Goal: Task Accomplishment & Management: Complete application form

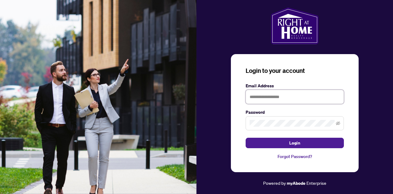
click at [279, 97] on input "text" at bounding box center [294, 97] width 98 height 14
type input "**********"
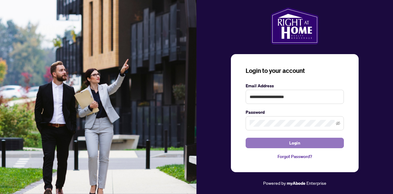
click at [290, 143] on span "Login" at bounding box center [294, 143] width 11 height 10
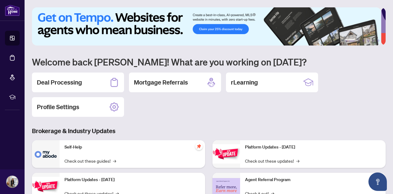
click at [168, 114] on div "Deal Processing Mortgage Referrals rLearning Profile Settings" at bounding box center [208, 94] width 353 height 44
click at [60, 86] on h2 "Deal Processing" at bounding box center [59, 82] width 45 height 9
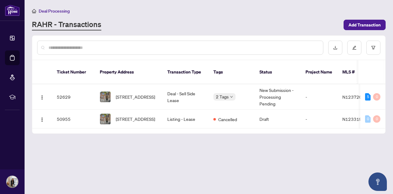
click at [167, 171] on main "Deal Processing RAHR - Transactions Add Transaction Ticket Number Property Addr…" at bounding box center [209, 97] width 368 height 194
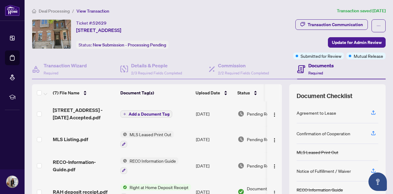
scroll to position [61, 0]
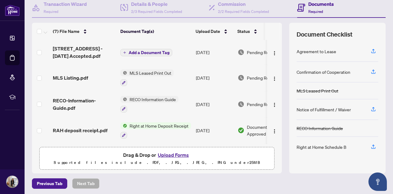
click at [159, 53] on span "Add a Document Tag" at bounding box center [149, 52] width 41 height 4
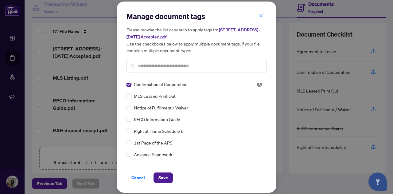
scroll to position [0, 0]
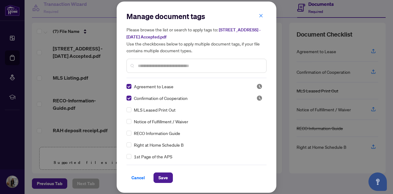
click at [132, 143] on div "Right at Home Schedule B" at bounding box center [194, 144] width 136 height 7
click at [162, 177] on span "Save" at bounding box center [163, 177] width 10 height 10
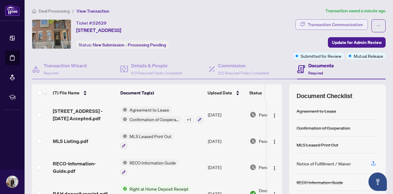
click at [340, 27] on div "Transaction Communication" at bounding box center [334, 25] width 55 height 10
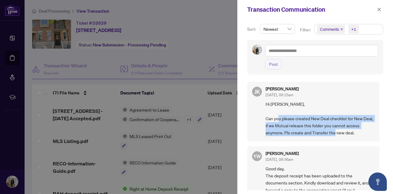
drag, startPoint x: 351, startPoint y: 130, endPoint x: 294, endPoint y: 118, distance: 59.2
click at [294, 118] on span "Hi Sarah, Can you please created New Deal checklist for New Deal, if we Mutual …" at bounding box center [319, 118] width 109 height 36
click at [308, 122] on span "Hi Sarah, Can you please created New Deal checklist for New Deal, if we Mutual …" at bounding box center [319, 118] width 109 height 36
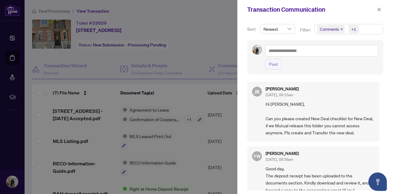
click at [185, 54] on div at bounding box center [196, 97] width 393 height 194
click at [196, 46] on div at bounding box center [196, 97] width 393 height 194
click at [379, 9] on icon "close" at bounding box center [379, 9] width 4 height 4
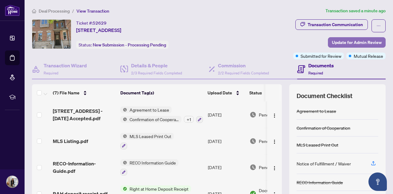
click at [365, 43] on span "Update for Admin Review" at bounding box center [357, 42] width 50 height 10
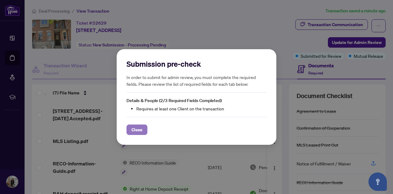
click at [137, 132] on span "Close" at bounding box center [136, 130] width 11 height 10
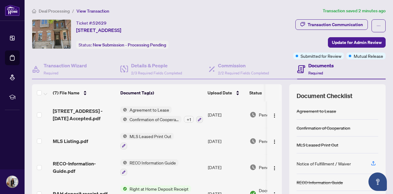
click at [42, 92] on div at bounding box center [42, 92] width 11 height 7
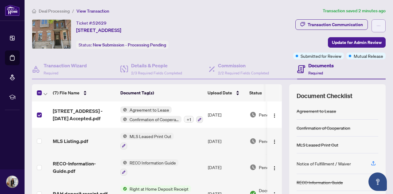
click at [376, 24] on icon "ellipsis" at bounding box center [378, 26] width 4 height 4
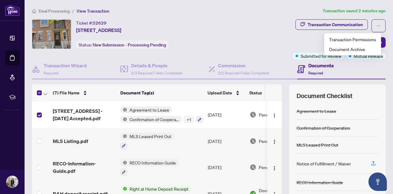
click at [225, 34] on div "Ticket #: 52629 36 Ellesmere St, Richmond Hill, Ontario L4B 4E1, Canada Status:…" at bounding box center [131, 33] width 198 height 29
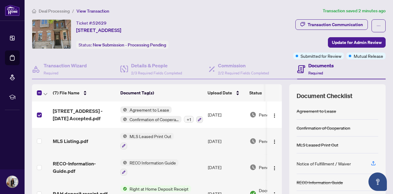
click at [57, 10] on span "Deal Processing" at bounding box center [54, 11] width 31 height 6
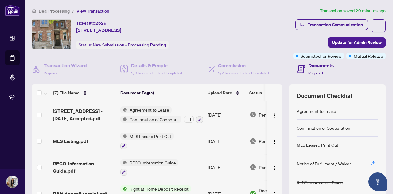
click at [49, 9] on span "Deal Processing" at bounding box center [54, 11] width 31 height 6
click at [56, 12] on span "Deal Processing" at bounding box center [54, 11] width 31 height 6
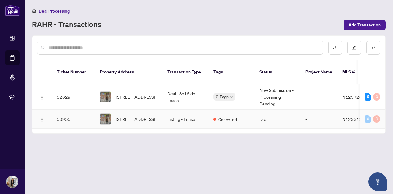
click at [154, 115] on span "[STREET_ADDRESS]" at bounding box center [135, 118] width 39 height 7
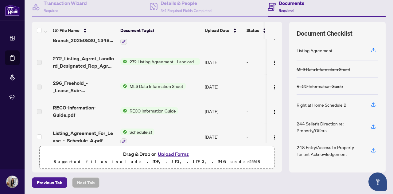
scroll to position [24, 0]
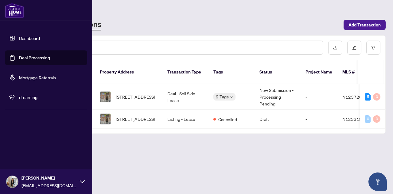
click at [21, 41] on link "Dashboard" at bounding box center [29, 38] width 21 height 6
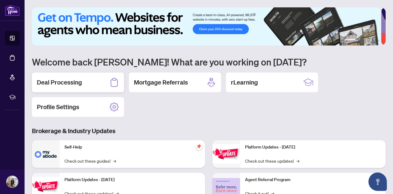
click at [73, 81] on h2 "Deal Processing" at bounding box center [59, 82] width 45 height 9
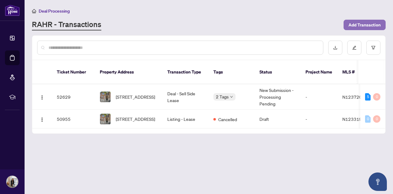
click at [363, 25] on span "Add Transaction" at bounding box center [364, 25] width 32 height 10
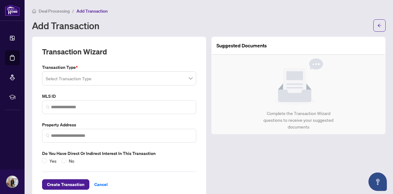
click at [99, 76] on input "search" at bounding box center [116, 78] width 141 height 13
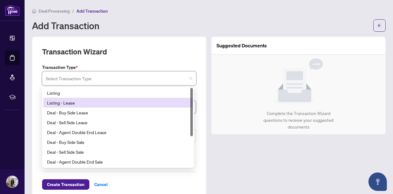
click at [95, 106] on div "Listing - Lease" at bounding box center [117, 103] width 149 height 10
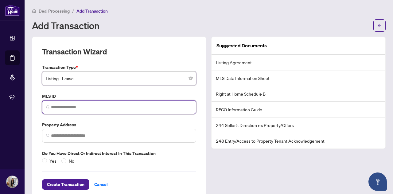
click at [70, 105] on input "search" at bounding box center [121, 107] width 141 height 6
click at [66, 105] on input "search" at bounding box center [121, 107] width 141 height 6
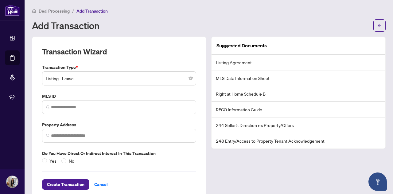
drag, startPoint x: 172, startPoint y: 20, endPoint x: 118, endPoint y: 10, distance: 55.0
click at [172, 21] on div "Add Transaction" at bounding box center [200, 26] width 337 height 10
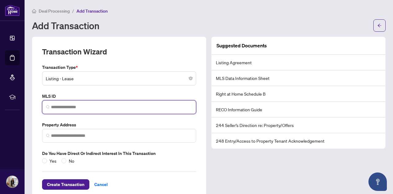
click at [126, 108] on input "search" at bounding box center [121, 107] width 141 height 6
paste input "*********"
type input "*********"
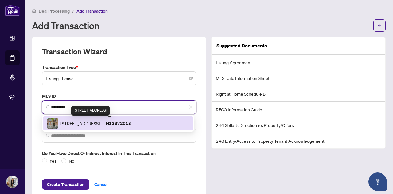
click at [100, 122] on span "[STREET_ADDRESS]" at bounding box center [79, 123] width 39 height 7
type input "**********"
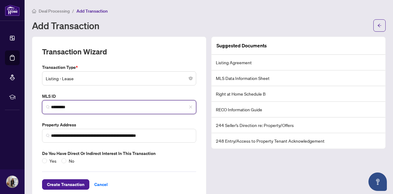
type input "*********"
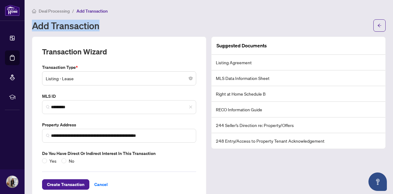
drag, startPoint x: 100, startPoint y: 27, endPoint x: 30, endPoint y: 27, distance: 69.6
click at [30, 27] on main "**********" at bounding box center [209, 97] width 368 height 194
click at [60, 26] on h1 "Add Transaction" at bounding box center [65, 26] width 67 height 10
drag, startPoint x: 95, startPoint y: 28, endPoint x: 41, endPoint y: 27, distance: 54.3
click at [41, 27] on h1 "Add Transaction" at bounding box center [65, 26] width 67 height 10
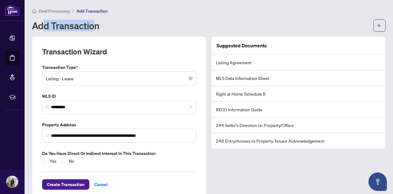
click at [44, 27] on h1 "Add Transaction" at bounding box center [65, 26] width 67 height 10
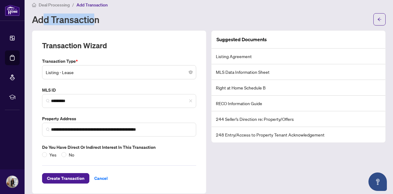
scroll to position [12, 0]
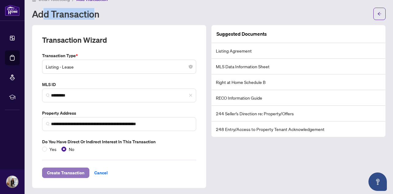
click at [50, 172] on span "Create Transaction" at bounding box center [65, 172] width 37 height 10
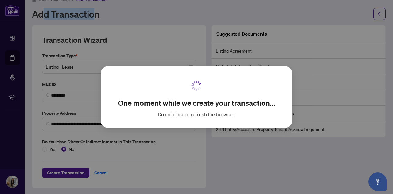
scroll to position [4, 0]
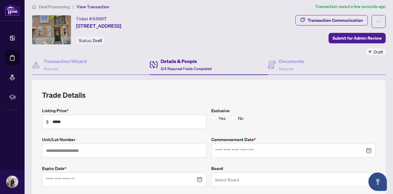
type input "**********"
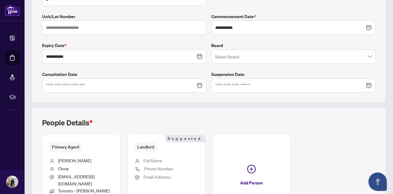
scroll to position [175, 0]
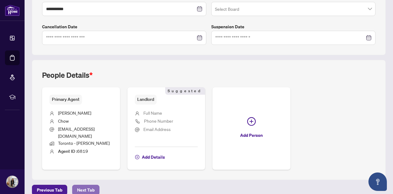
click at [89, 185] on span "Next Tab" at bounding box center [85, 190] width 17 height 10
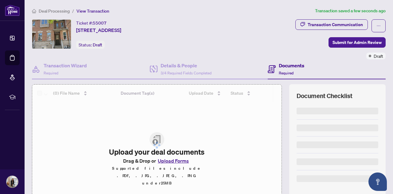
scroll to position [61, 0]
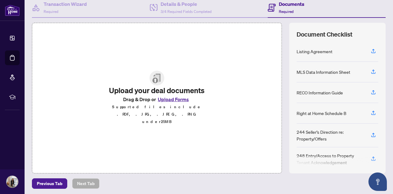
click at [175, 103] on button "Upload Forms" at bounding box center [173, 99] width 35 height 8
click at [325, 54] on div "Listing Agreement" at bounding box center [337, 51] width 82 height 21
click at [371, 52] on icon "button" at bounding box center [373, 52] width 4 height 2
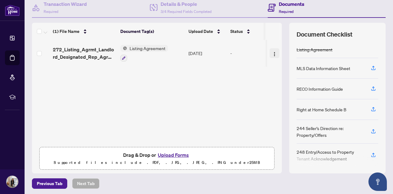
click at [272, 53] on img "button" at bounding box center [274, 54] width 5 height 5
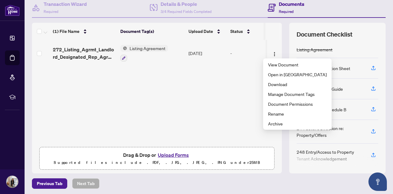
click at [168, 88] on div "272_Listing_Agrmt_Landlord_Designated_Rep_Agrmt_Auth_to_Offer_for_Lease_-_PropT…" at bounding box center [157, 92] width 250 height 104
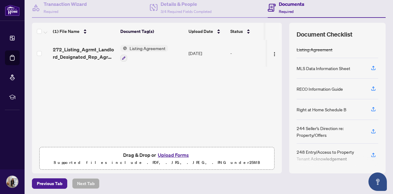
click at [155, 104] on div "272_Listing_Agrmt_Landlord_Designated_Rep_Agrmt_Auth_to_Offer_for_Lease_-_PropT…" at bounding box center [157, 92] width 250 height 104
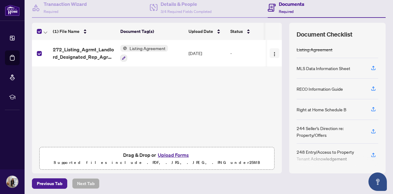
click at [272, 52] on img "button" at bounding box center [274, 54] width 5 height 5
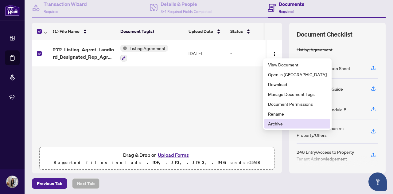
click at [292, 124] on span "Archive" at bounding box center [297, 123] width 59 height 7
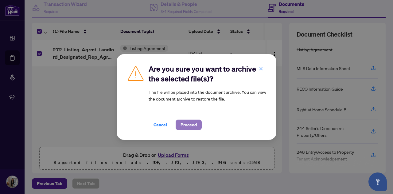
click at [188, 126] on span "Proceed" at bounding box center [188, 125] width 16 height 10
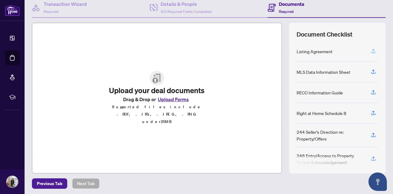
click at [371, 49] on icon "button" at bounding box center [373, 51] width 6 height 6
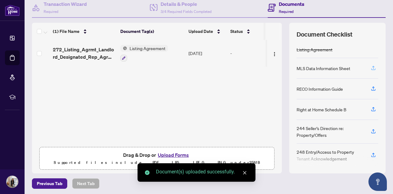
click at [370, 68] on icon "button" at bounding box center [373, 68] width 6 height 6
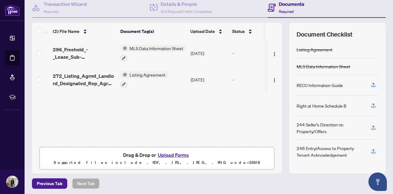
click at [373, 82] on div "Document Checklist Listing Agreement MLS Data Information Sheet RECO Informatio…" at bounding box center [337, 98] width 96 height 150
click at [371, 85] on icon "button" at bounding box center [373, 85] width 6 height 6
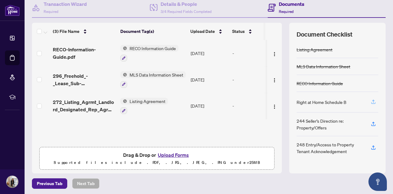
click at [370, 100] on icon "button" at bounding box center [373, 102] width 6 height 6
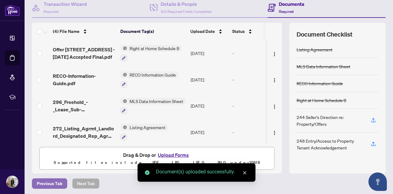
click at [56, 183] on span "Previous Tab" at bounding box center [49, 183] width 25 height 10
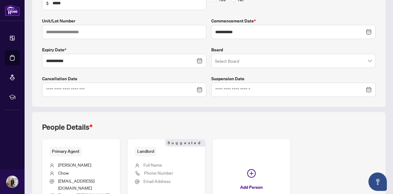
scroll to position [175, 0]
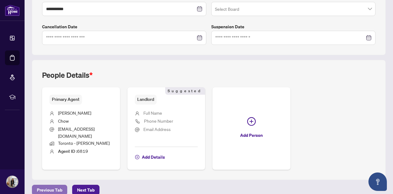
click at [46, 185] on span "Previous Tab" at bounding box center [49, 190] width 25 height 10
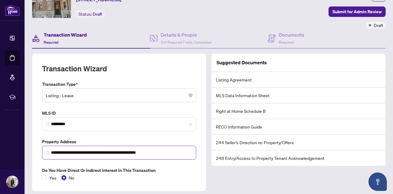
scroll to position [49, 0]
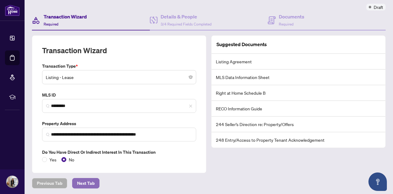
click at [89, 183] on span "Next Tab" at bounding box center [85, 183] width 17 height 10
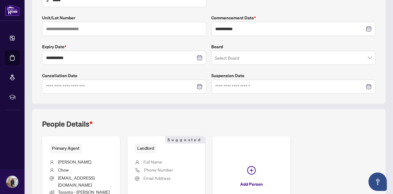
scroll to position [175, 0]
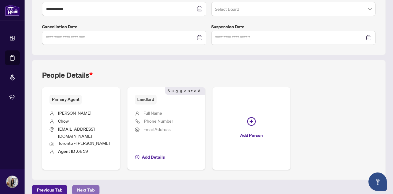
click at [90, 185] on span "Next Tab" at bounding box center [85, 190] width 17 height 10
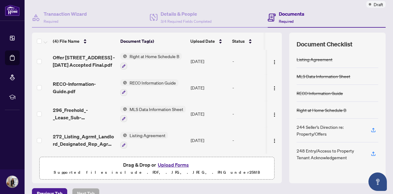
scroll to position [62, 0]
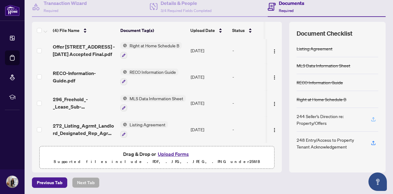
click at [371, 119] on button "button" at bounding box center [373, 119] width 10 height 10
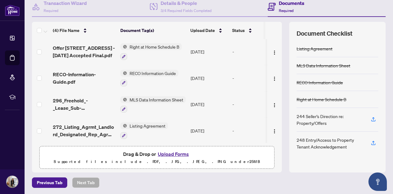
scroll to position [0, 0]
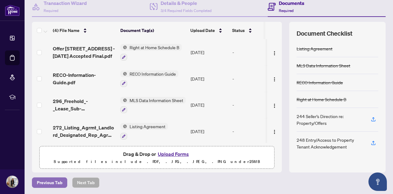
click at [46, 183] on span "Previous Tab" at bounding box center [49, 182] width 25 height 10
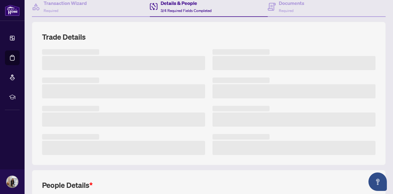
scroll to position [173, 0]
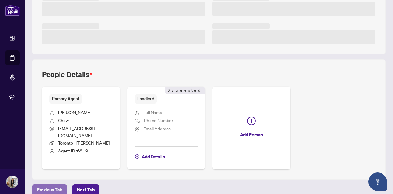
click at [52, 184] on span "Previous Tab" at bounding box center [49, 189] width 25 height 10
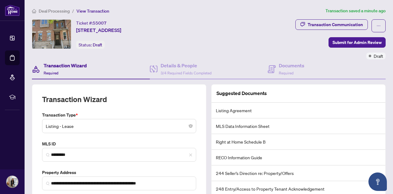
click at [89, 123] on span "Listing - Lease" at bounding box center [119, 126] width 147 height 12
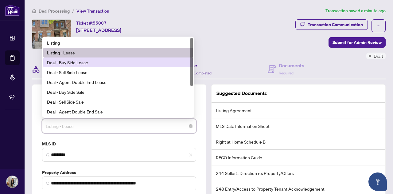
drag, startPoint x: 192, startPoint y: 71, endPoint x: 200, endPoint y: 59, distance: 15.2
click at [200, 59] on div "**********" at bounding box center [208, 140] width 353 height 162
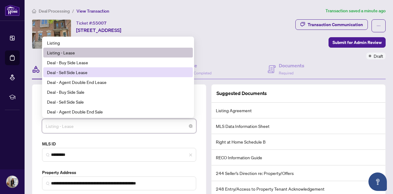
click at [148, 69] on div "Deal - Sell Side Lease" at bounding box center [118, 72] width 142 height 7
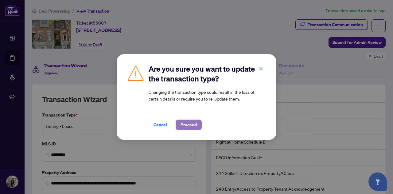
click at [189, 125] on span "Proceed" at bounding box center [188, 125] width 16 height 10
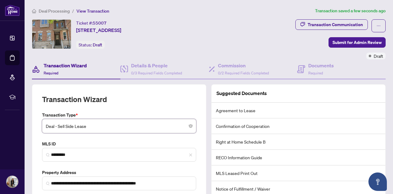
scroll to position [49, 0]
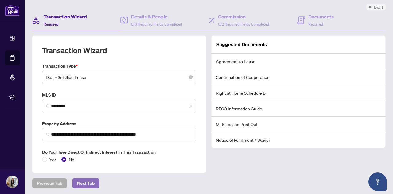
click at [90, 182] on span "Next Tab" at bounding box center [85, 183] width 17 height 10
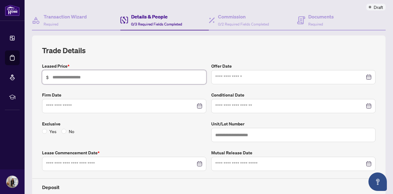
click at [109, 74] on input "text" at bounding box center [127, 77] width 150 height 7
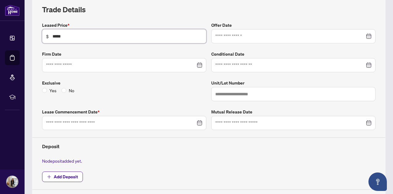
scroll to position [110, 0]
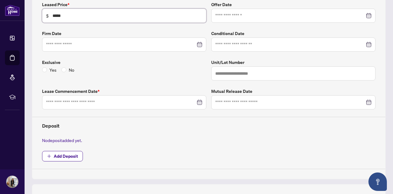
type input "*****"
click at [118, 102] on input at bounding box center [120, 102] width 149 height 7
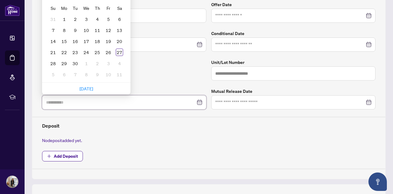
type input "**********"
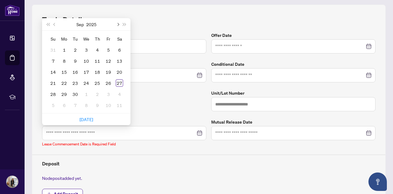
click at [118, 23] on span "Next month (PageDown)" at bounding box center [117, 24] width 3 height 3
type input "**********"
click at [107, 60] on div "10" at bounding box center [108, 60] width 7 height 7
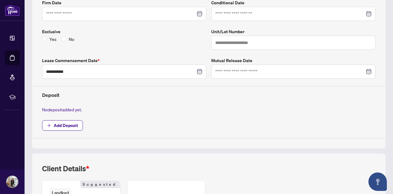
scroll to position [233, 0]
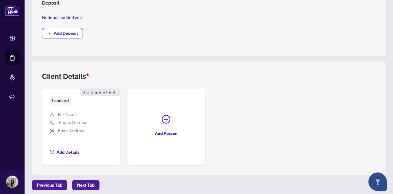
click at [145, 62] on div "Client Details * Landlord Suggested Full Name Phone Number Email Address Add De…" at bounding box center [208, 117] width 353 height 113
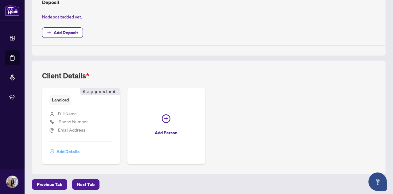
click at [67, 148] on span "Add Details" at bounding box center [67, 151] width 23 height 10
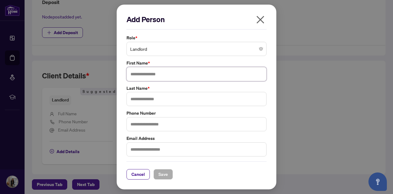
click at [161, 74] on input "text" at bounding box center [196, 74] width 140 height 14
type input "*"
type input "***"
type input "**"
click at [158, 172] on span "Save" at bounding box center [163, 174] width 10 height 10
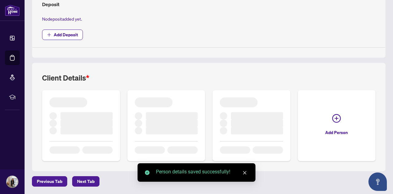
scroll to position [225, 0]
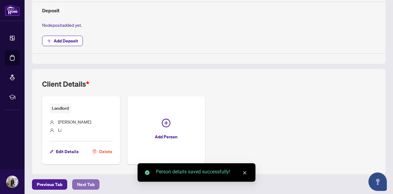
click at [80, 180] on span "Next Tab" at bounding box center [85, 184] width 17 height 10
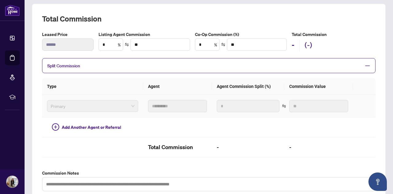
scroll to position [24, 0]
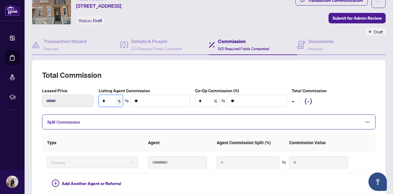
click at [113, 100] on input "*" at bounding box center [111, 101] width 24 height 12
type input "*"
type input "******"
type input "**"
type input "******"
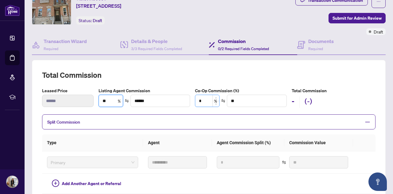
type input "**"
click at [207, 96] on input "*" at bounding box center [207, 101] width 24 height 12
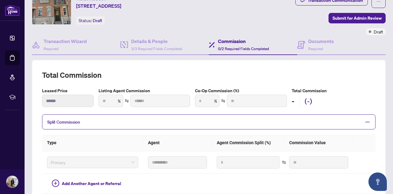
type input "***"
type input "******"
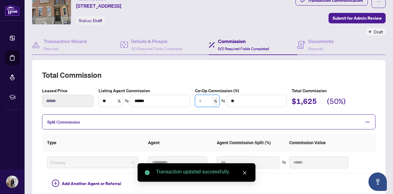
click at [201, 98] on input at bounding box center [207, 101] width 24 height 12
type input "*"
type input "******"
type input "**"
type input "******"
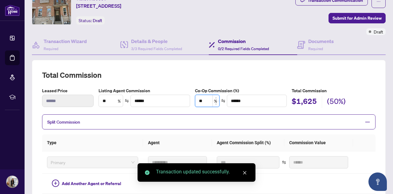
type input "**"
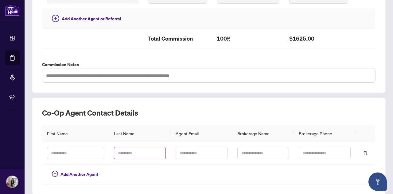
scroll to position [208, 0]
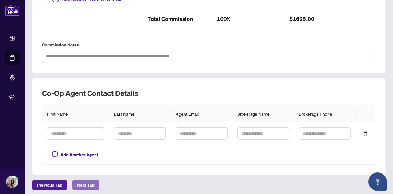
click at [87, 181] on span "Next Tab" at bounding box center [85, 185] width 17 height 10
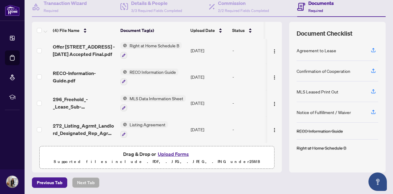
scroll to position [2, 0]
click at [123, 54] on icon "button" at bounding box center [123, 54] width 3 height 3
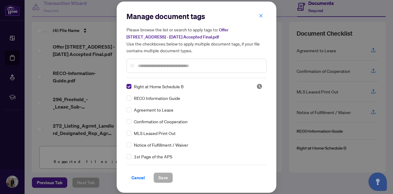
click at [195, 67] on input "text" at bounding box center [199, 65] width 123 height 7
click at [163, 179] on span "Save" at bounding box center [163, 177] width 10 height 10
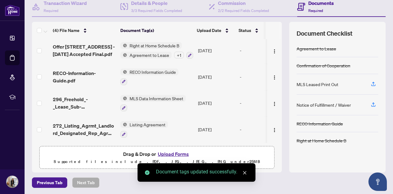
click at [175, 151] on button "Upload Forms" at bounding box center [173, 154] width 35 height 8
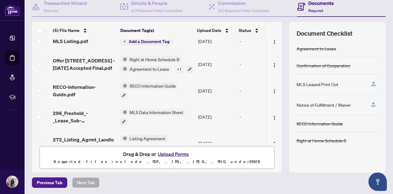
scroll to position [0, 0]
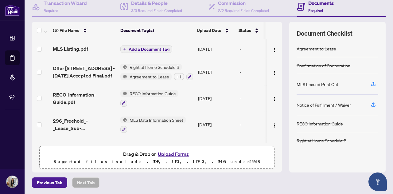
click at [147, 49] on span "Add a Document Tag" at bounding box center [149, 49] width 41 height 4
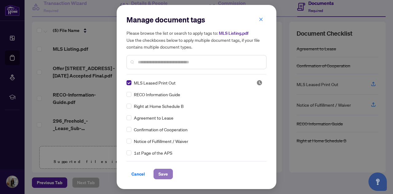
click at [165, 175] on span "Save" at bounding box center [163, 174] width 10 height 10
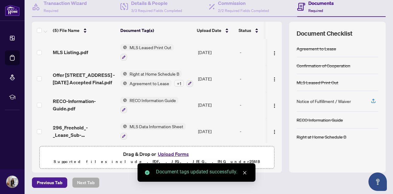
scroll to position [29, 0]
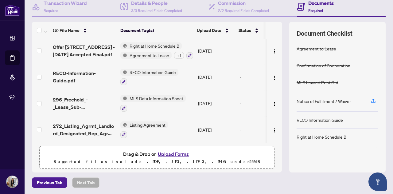
click at [110, 184] on div "Previous Tab Next Tab" at bounding box center [208, 182] width 353 height 10
click at [174, 186] on div "Previous Tab Next Tab" at bounding box center [208, 182] width 353 height 10
click at [332, 101] on div "Notice of Fulfillment / Waiver" at bounding box center [323, 101] width 54 height 7
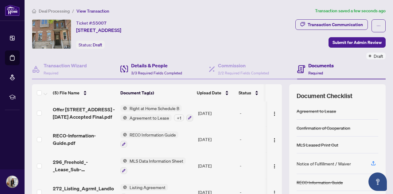
scroll to position [62, 0]
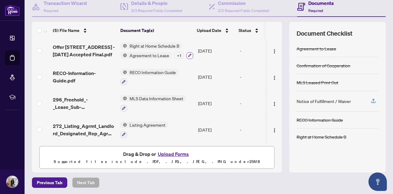
click at [188, 54] on icon "button" at bounding box center [190, 55] width 4 height 4
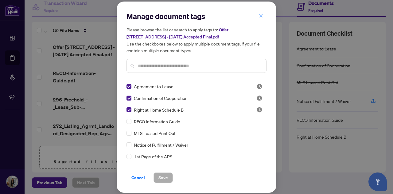
click at [178, 67] on input "text" at bounding box center [199, 65] width 123 height 7
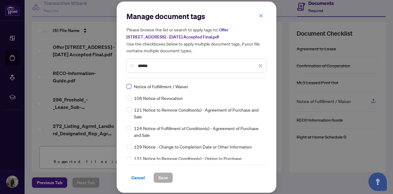
type input "******"
click at [158, 176] on span "Save" at bounding box center [163, 177] width 10 height 10
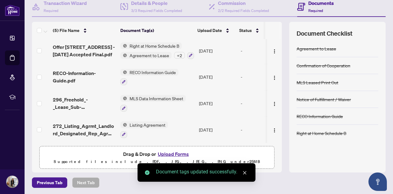
click at [121, 182] on div "Previous Tab Next Tab" at bounding box center [208, 182] width 353 height 10
click at [244, 172] on icon "close" at bounding box center [244, 172] width 4 height 4
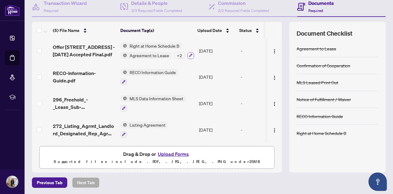
click at [190, 54] on icon "button" at bounding box center [190, 55] width 3 height 3
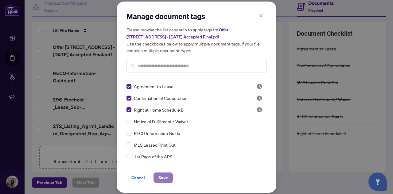
click at [163, 177] on span "Save" at bounding box center [163, 177] width 10 height 10
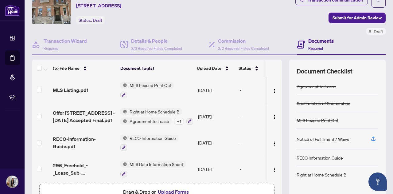
scroll to position [0, 0]
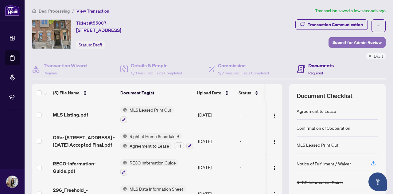
click at [348, 43] on span "Submit for Admin Review" at bounding box center [356, 42] width 49 height 10
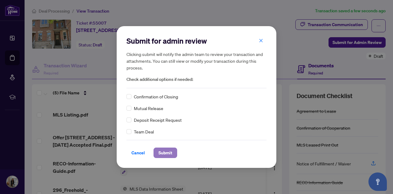
click at [166, 152] on span "Submit" at bounding box center [165, 153] width 14 height 10
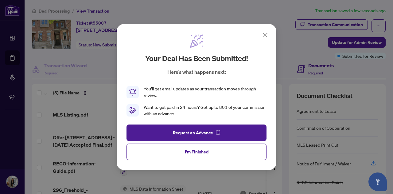
click at [220, 153] on button "I'm Finished" at bounding box center [196, 151] width 140 height 17
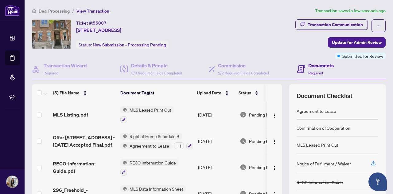
click at [231, 33] on div "Ticket #: 55007 [STREET_ADDRESS] Status: New Submission - Processing Pending" at bounding box center [131, 33] width 199 height 29
click at [56, 12] on span "Deal Processing" at bounding box center [54, 11] width 31 height 6
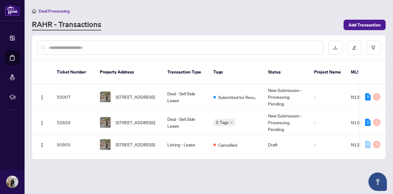
click at [282, 25] on div "RAHR - Transactions" at bounding box center [186, 24] width 308 height 11
click at [158, 121] on td "[STREET_ADDRESS]" at bounding box center [128, 121] width 67 height 25
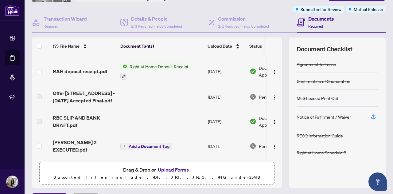
scroll to position [47, 0]
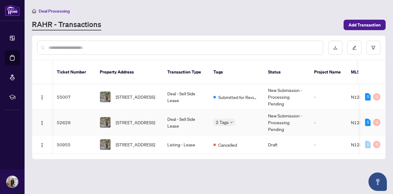
scroll to position [0, 248]
